Goal: Information Seeking & Learning: Learn about a topic

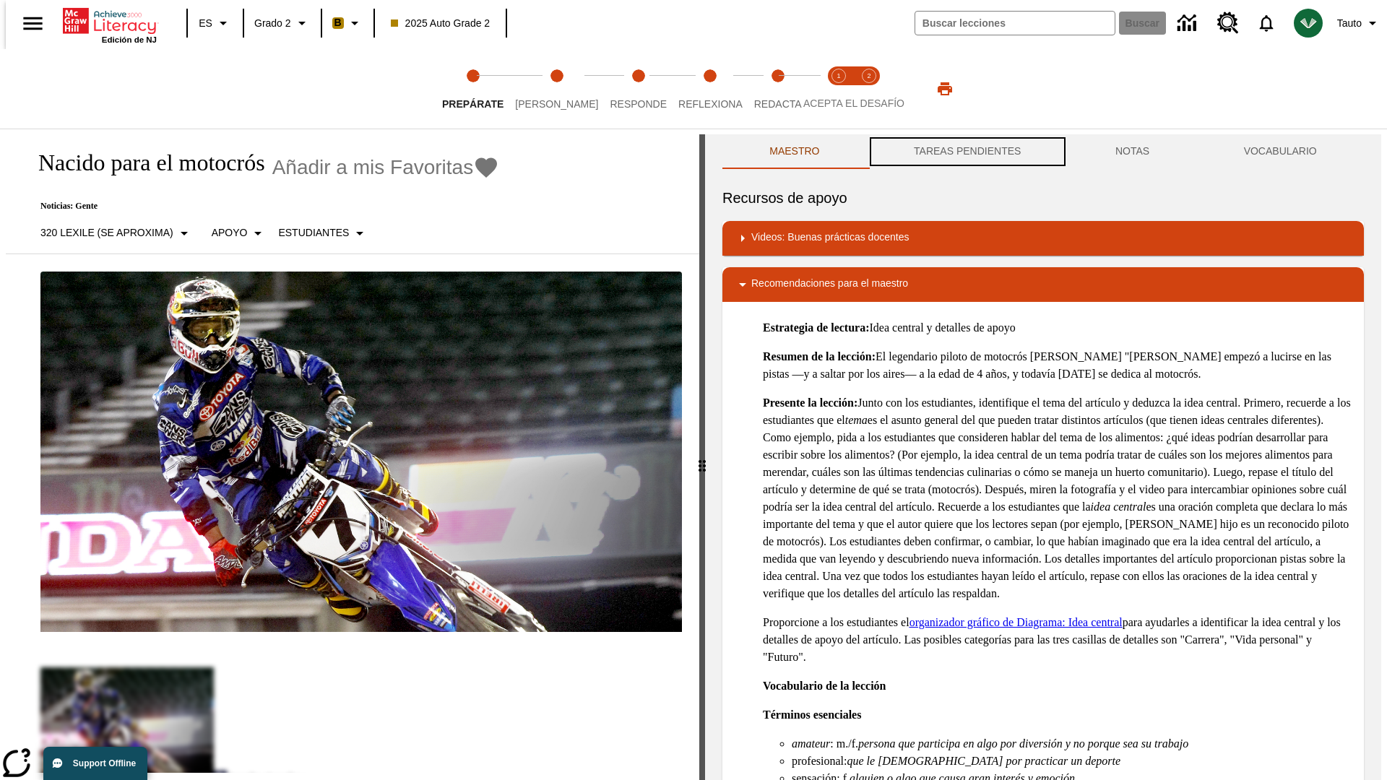
click at [966, 152] on button "TAREAS PENDIENTES" at bounding box center [967, 151] width 201 height 35
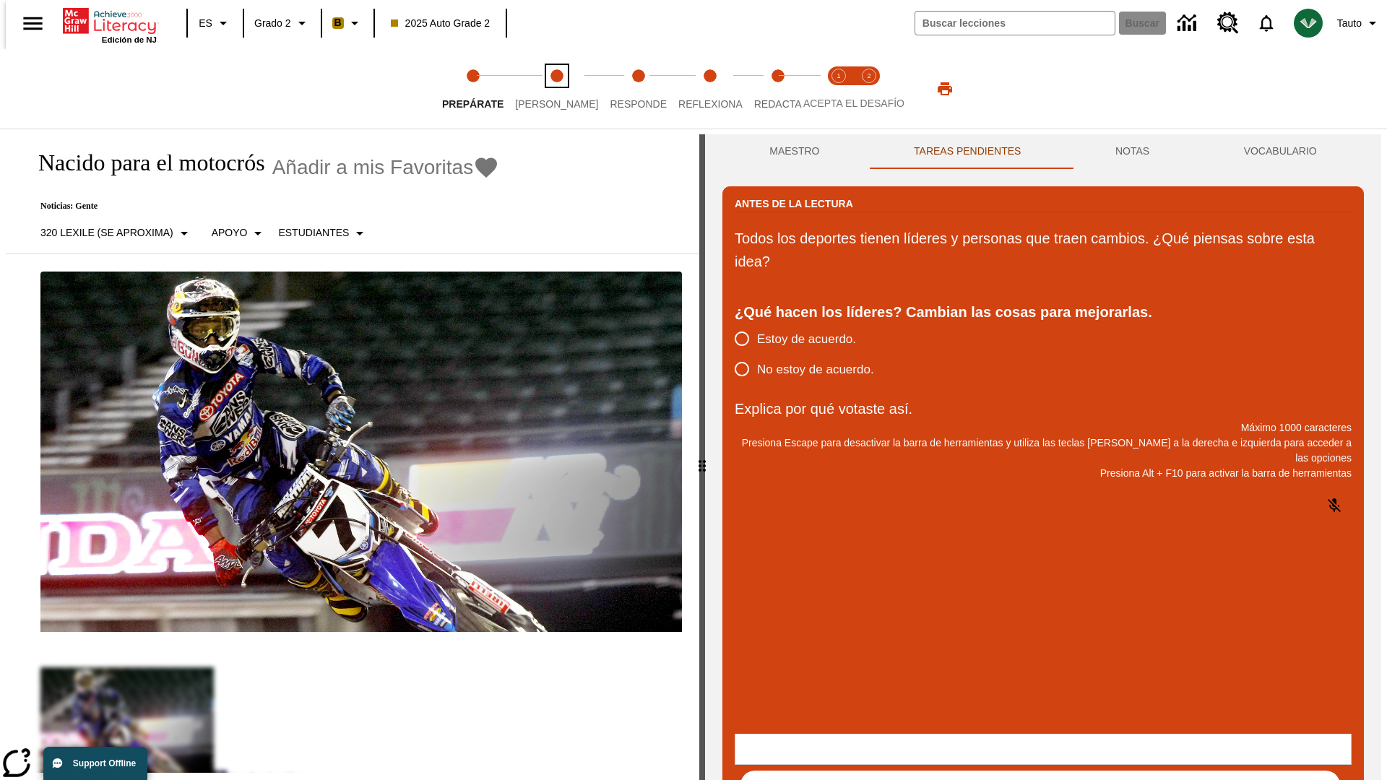
click at [545, 89] on span "[PERSON_NAME]" at bounding box center [556, 98] width 83 height 26
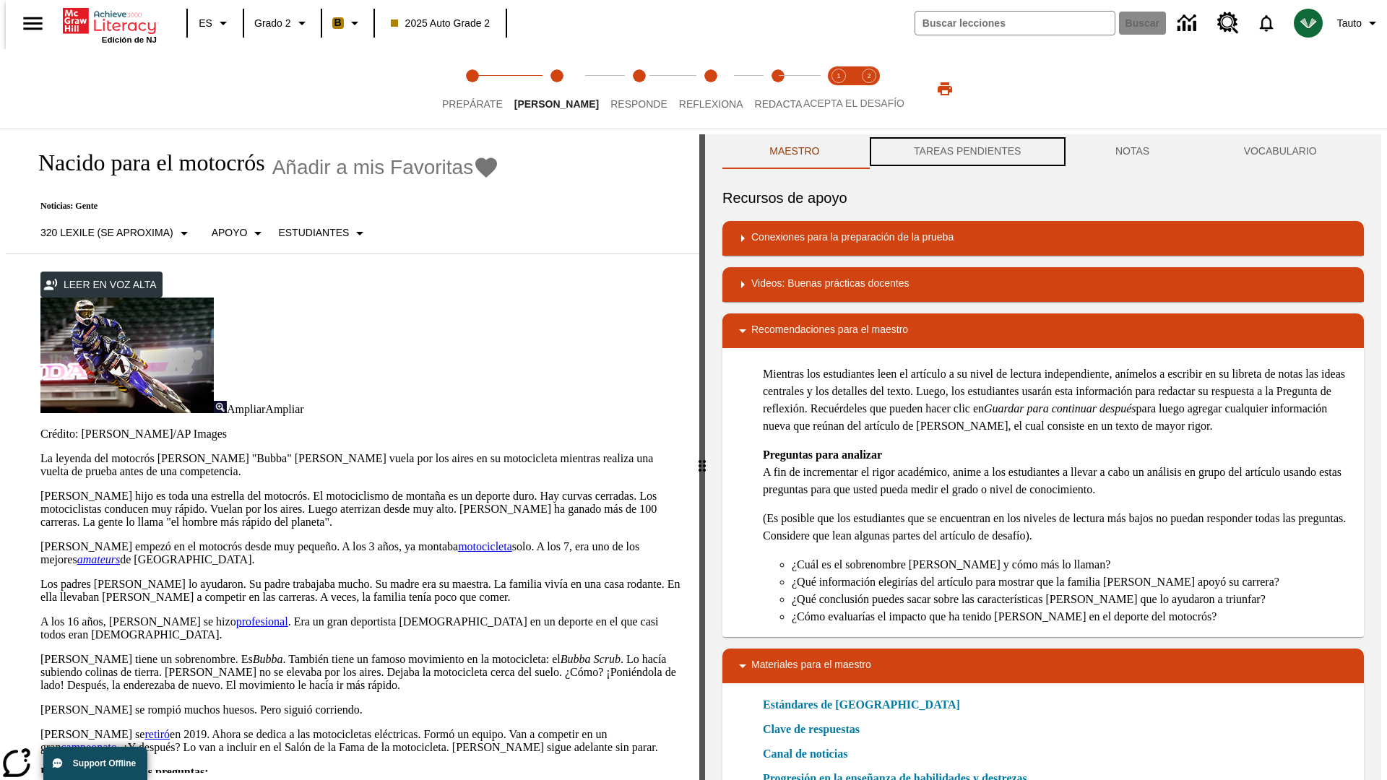
scroll to position [1, 0]
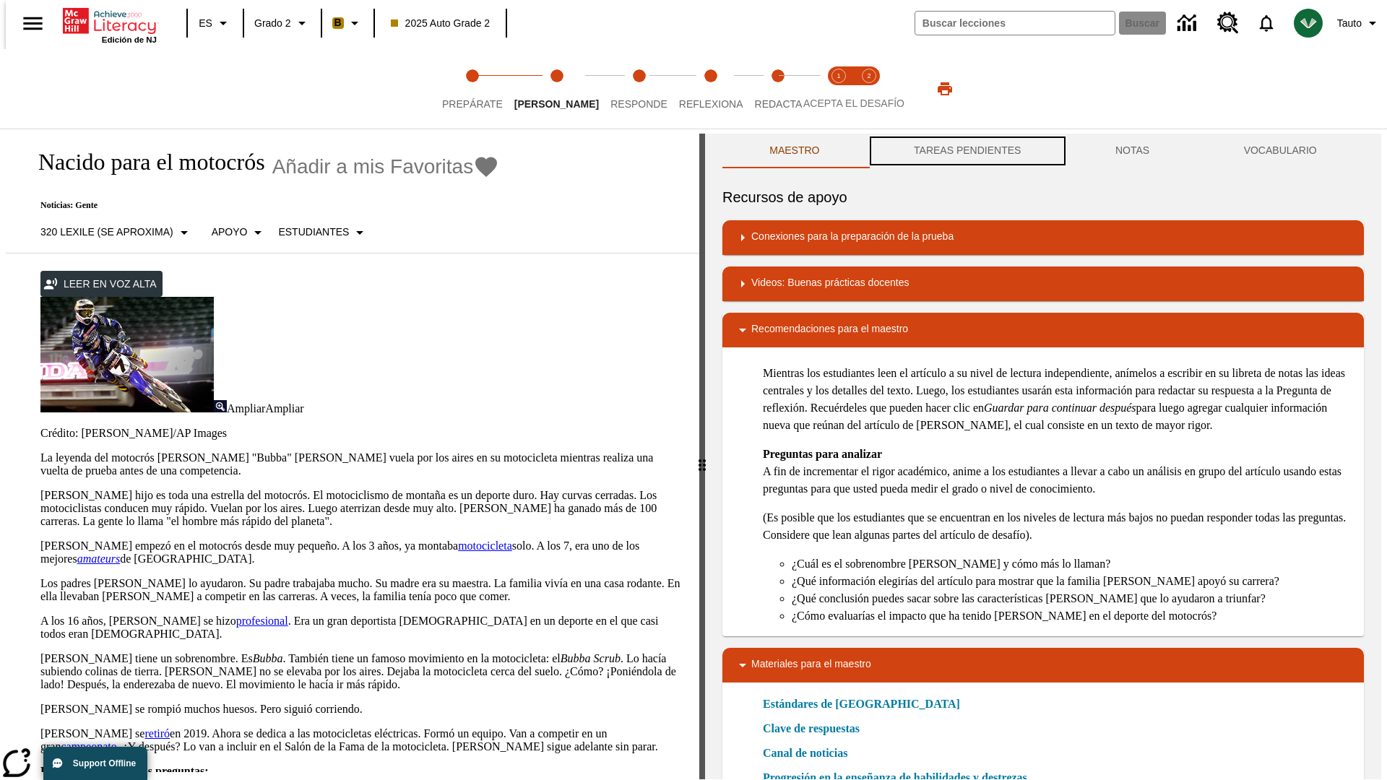
click at [966, 152] on button "TAREAS PENDIENTES" at bounding box center [967, 151] width 201 height 35
